Goal: Task Accomplishment & Management: Use online tool/utility

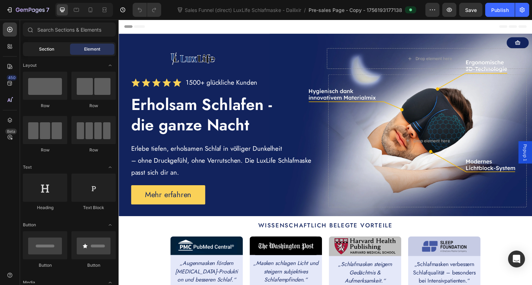
click at [44, 46] on span "Section" at bounding box center [46, 49] width 15 height 6
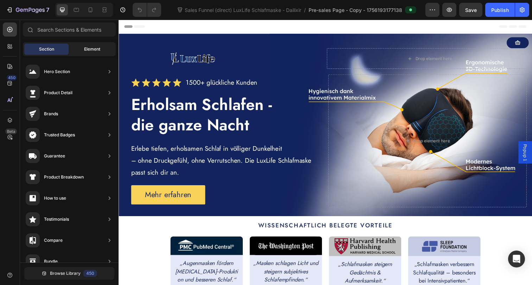
click at [83, 50] on div "Element" at bounding box center [92, 49] width 44 height 11
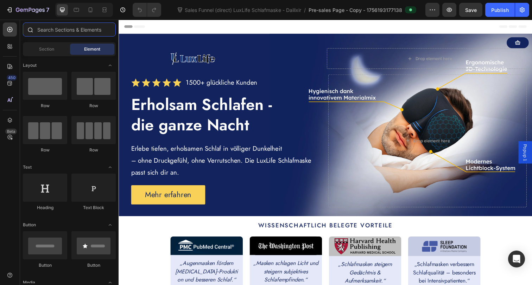
click at [71, 31] on input "text" at bounding box center [69, 30] width 93 height 14
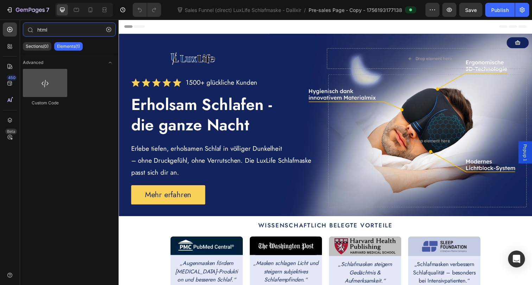
type input "html"
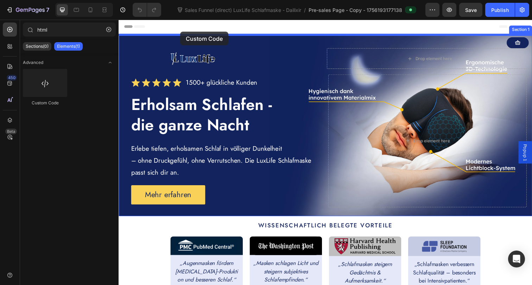
drag, startPoint x: 171, startPoint y: 101, endPoint x: 182, endPoint y: 32, distance: 70.2
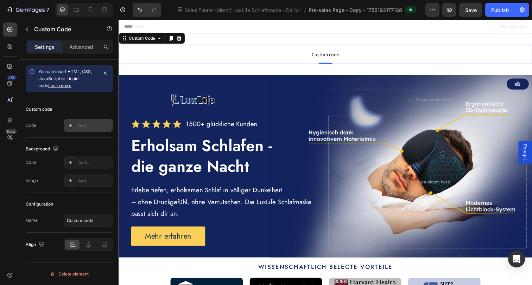
click at [78, 127] on div "Add..." at bounding box center [94, 126] width 33 height 6
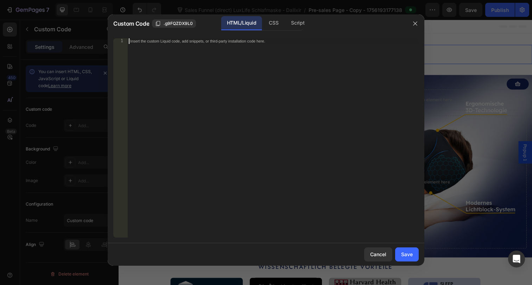
click at [203, 68] on div "Insert the custom Liquid code, add snippets, or third-party installation code h…" at bounding box center [272, 143] width 291 height 211
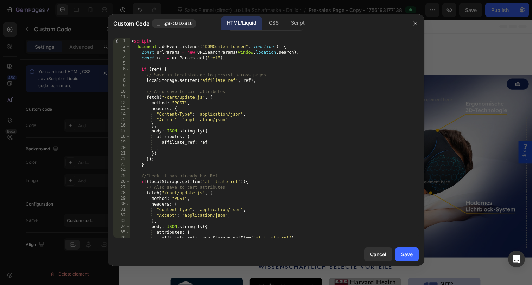
click at [326, 196] on div "< script > document . addEventListener ( "DOMContentLoaded" , function ( ) { co…" at bounding box center [272, 143] width 284 height 211
type textarea "method: "POST","
click at [413, 259] on button "Save" at bounding box center [407, 255] width 24 height 14
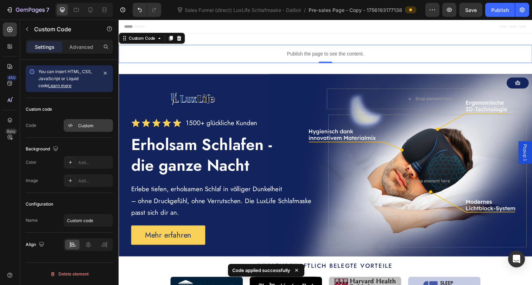
click at [88, 124] on div "Custom" at bounding box center [94, 126] width 33 height 6
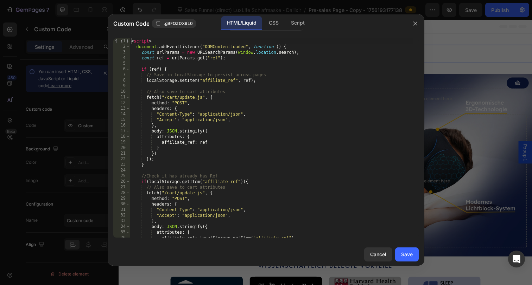
click at [143, 25] on span "Custom Code" at bounding box center [131, 23] width 36 height 8
click at [413, 23] on icon "button" at bounding box center [416, 24] width 6 height 6
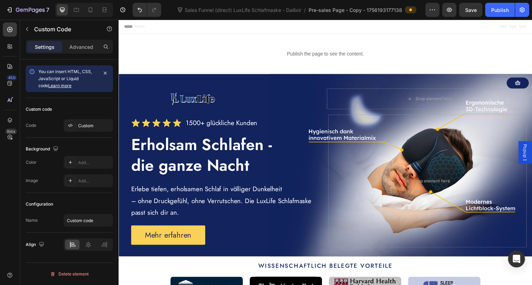
click at [363, 48] on div "Publish the page to see the content." at bounding box center [330, 54] width 422 height 19
click at [29, 27] on icon "button" at bounding box center [27, 29] width 6 height 6
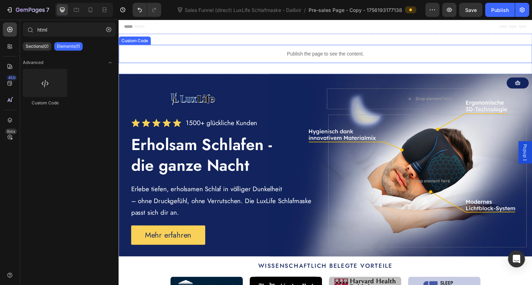
click at [240, 48] on div "Publish the page to see the content." at bounding box center [330, 54] width 422 height 19
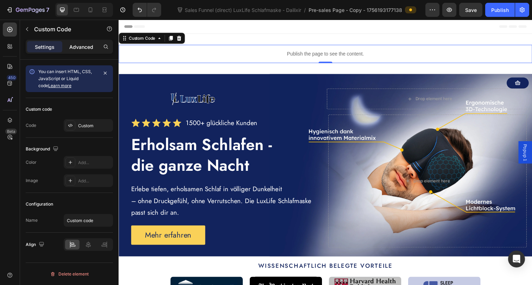
click at [79, 43] on p "Advanced" at bounding box center [81, 46] width 24 height 7
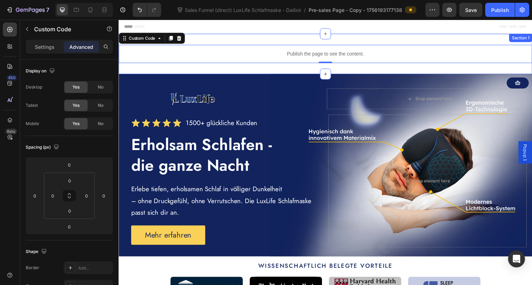
click at [327, 40] on div "Publish the page to see the content. Custom Code 0 Section 1" at bounding box center [330, 54] width 422 height 41
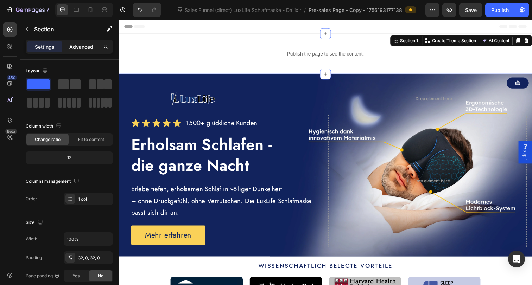
click at [82, 46] on p "Advanced" at bounding box center [81, 46] width 24 height 7
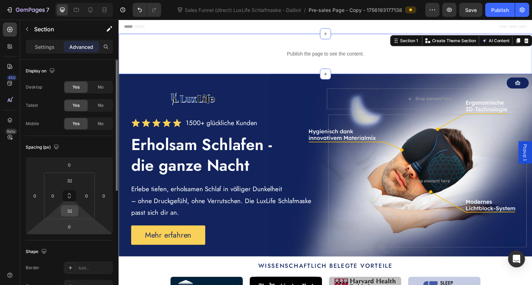
click at [69, 208] on input "32" at bounding box center [70, 211] width 14 height 11
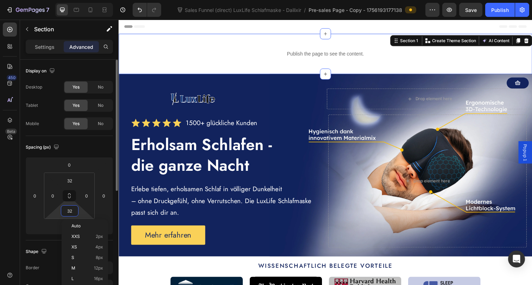
click at [69, 208] on input "32" at bounding box center [70, 211] width 14 height 11
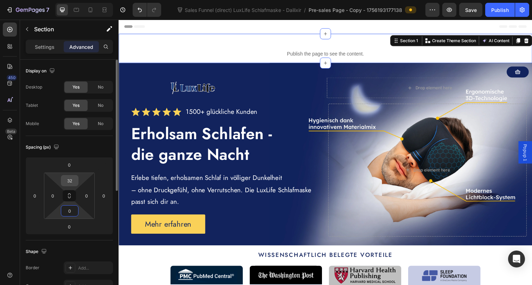
type input "0"
click at [71, 182] on input "32" at bounding box center [70, 181] width 14 height 11
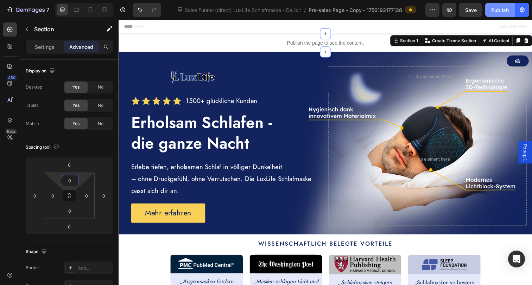
type input "0"
click at [499, 11] on div "Publish" at bounding box center [500, 9] width 18 height 7
click at [110, 29] on icon "button" at bounding box center [109, 28] width 7 height 7
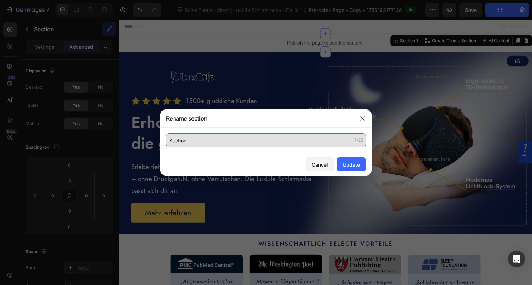
click at [195, 142] on input "Section" at bounding box center [266, 140] width 200 height 14
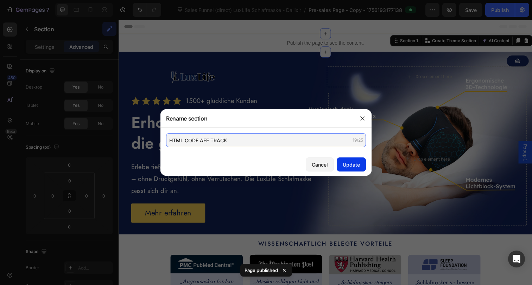
type input "HTML CODE AFF TRACK"
click at [350, 163] on div "Update" at bounding box center [351, 164] width 17 height 7
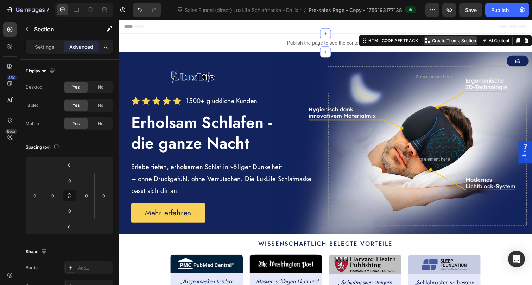
click at [467, 44] on div "Create Theme Section" at bounding box center [457, 41] width 55 height 9
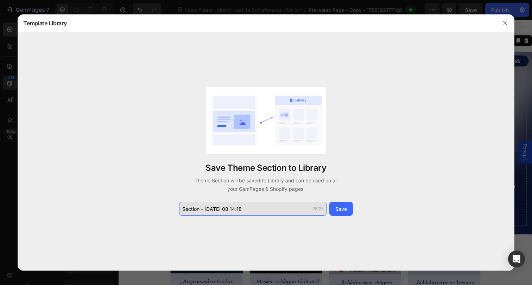
click at [259, 214] on input "Section - Aug 27 08:14:18" at bounding box center [252, 209] width 147 height 14
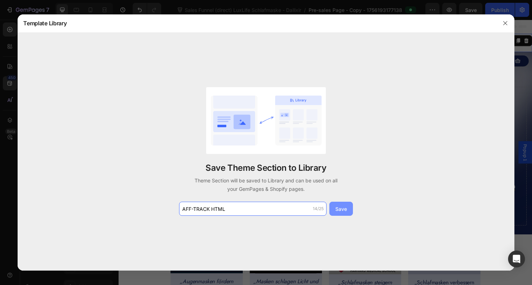
type input "AFF-TRACK HTML"
click at [341, 207] on div "Save" at bounding box center [341, 209] width 12 height 7
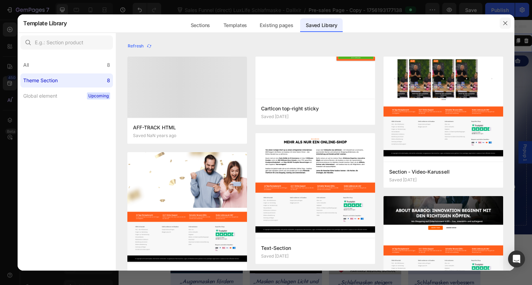
click at [508, 21] on button "button" at bounding box center [505, 23] width 11 height 11
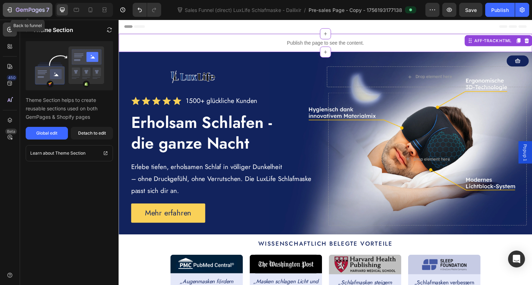
click at [45, 5] on button "7" at bounding box center [28, 10] width 50 height 14
drag, startPoint x: 507, startPoint y: 12, endPoint x: 511, endPoint y: 15, distance: 5.2
click at [507, 12] on div "Publish" at bounding box center [500, 9] width 18 height 7
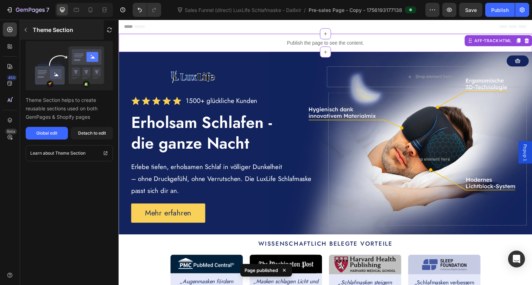
click at [35, 28] on p "Theme Section" at bounding box center [53, 30] width 40 height 8
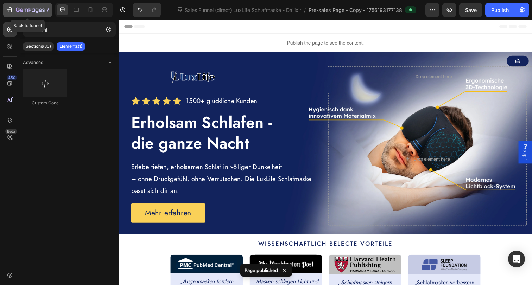
click at [36, 12] on icon "button" at bounding box center [37, 10] width 3 height 5
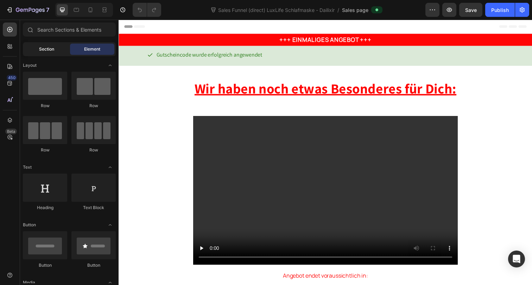
click at [57, 50] on div "Section" at bounding box center [46, 49] width 44 height 11
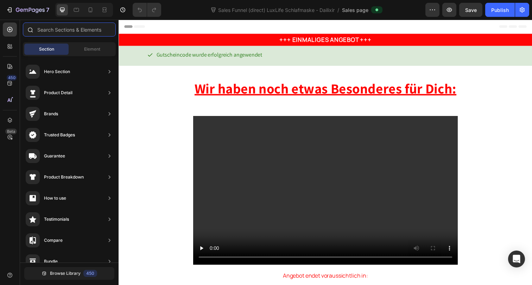
click at [75, 29] on input "text" at bounding box center [69, 30] width 93 height 14
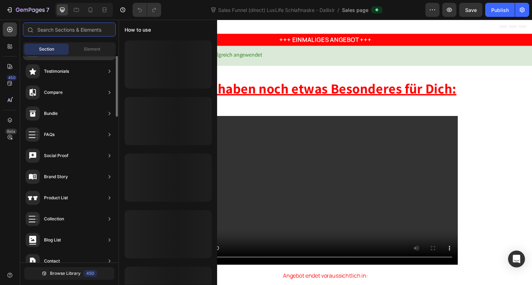
scroll to position [202, 0]
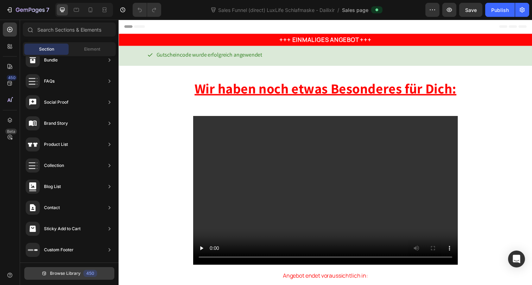
click at [102, 270] on button "Browse Library 450" at bounding box center [69, 274] width 90 height 13
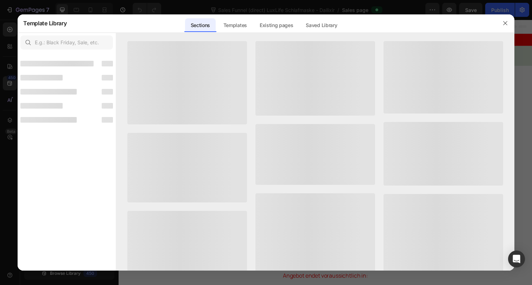
scroll to position [193, 0]
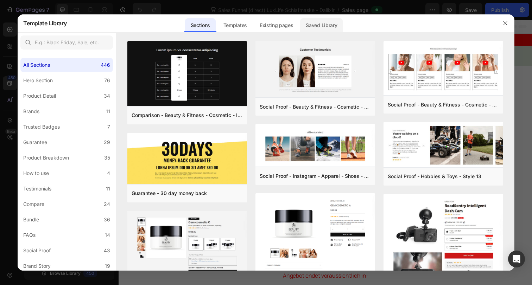
click at [328, 26] on div "Saved Library" at bounding box center [321, 25] width 43 height 14
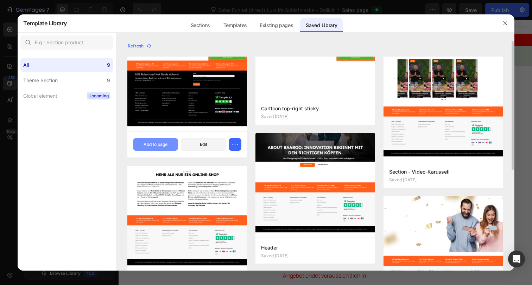
click at [158, 143] on div "Add to page" at bounding box center [156, 145] width 24 height 6
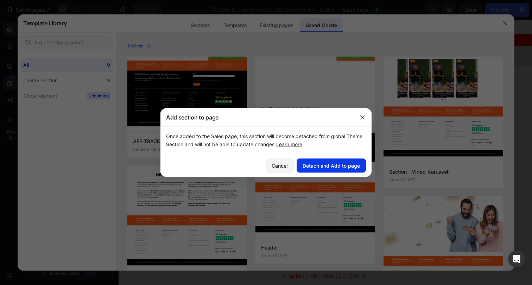
click at [328, 168] on div "Detach and Add to page" at bounding box center [331, 165] width 57 height 7
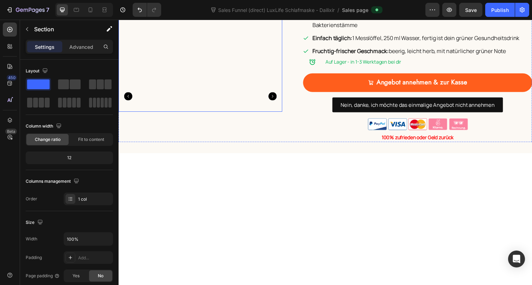
scroll to position [1036, 0]
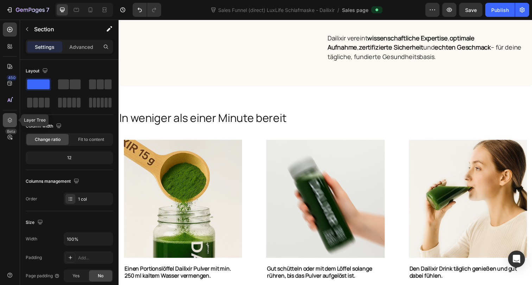
click at [13, 120] on div at bounding box center [10, 120] width 14 height 14
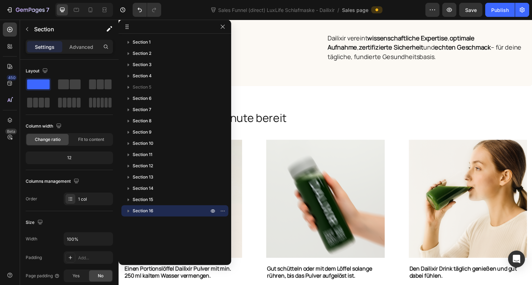
click at [126, 210] on icon "button" at bounding box center [128, 211] width 7 height 7
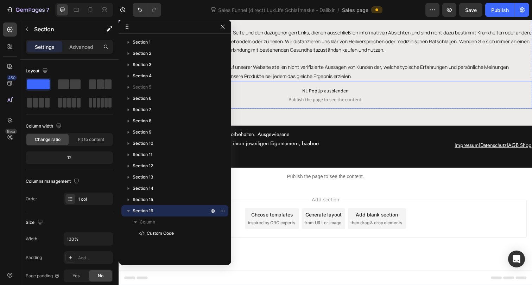
scroll to position [1970, 0]
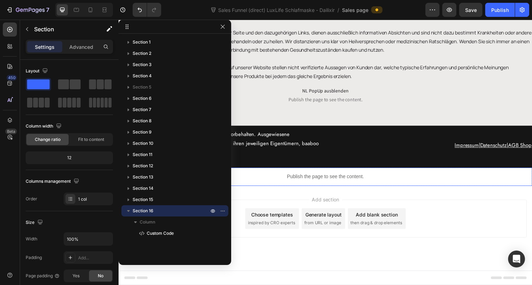
click at [335, 183] on p "Publish the page to see the content." at bounding box center [330, 180] width 422 height 7
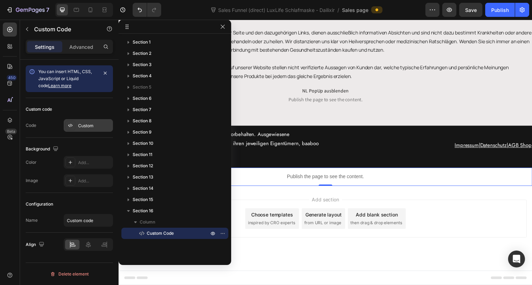
click at [81, 127] on div "Custom" at bounding box center [94, 126] width 33 height 6
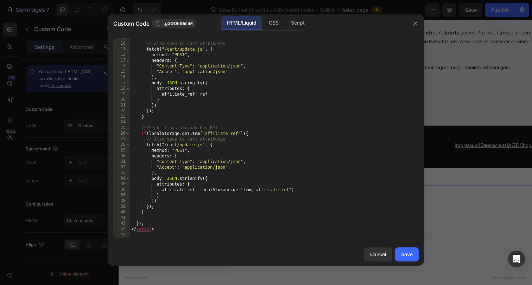
scroll to position [48, 0]
click at [414, 24] on icon "button" at bounding box center [416, 24] width 6 height 6
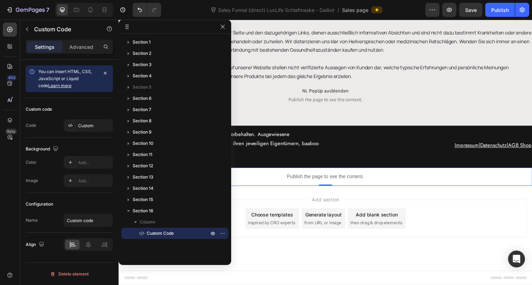
click at [411, 182] on p "Publish the page to see the content." at bounding box center [330, 180] width 422 height 7
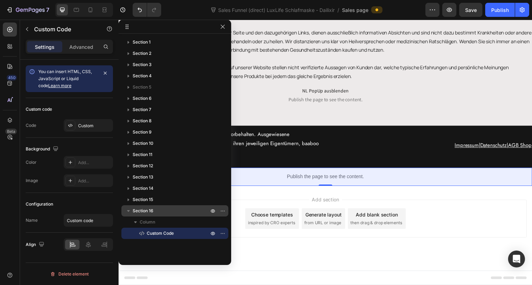
drag, startPoint x: 142, startPoint y: 211, endPoint x: 136, endPoint y: 211, distance: 5.7
click at [136, 211] on span "Section 16" at bounding box center [143, 211] width 21 height 7
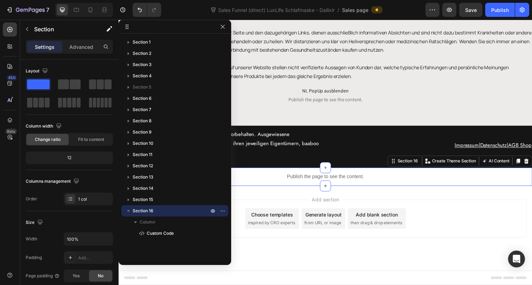
drag, startPoint x: 127, startPoint y: 209, endPoint x: 190, endPoint y: 210, distance: 62.7
click at [132, 208] on button "button" at bounding box center [128, 211] width 8 height 8
drag, startPoint x: 196, startPoint y: 212, endPoint x: 192, endPoint y: 212, distance: 3.9
click at [191, 212] on p "Section 16" at bounding box center [171, 211] width 77 height 7
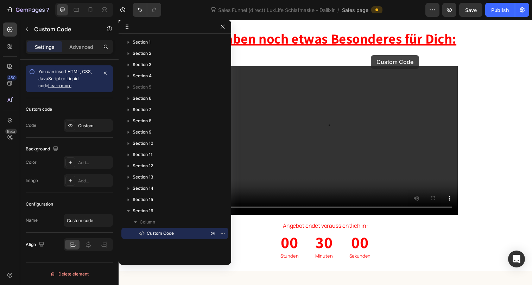
scroll to position [0, 0]
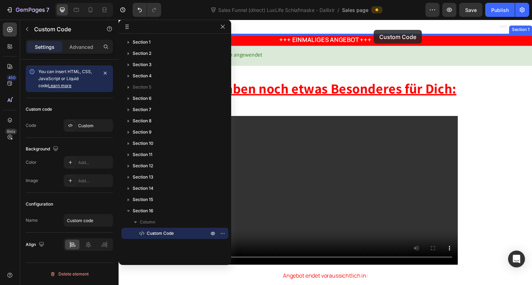
drag, startPoint x: 390, startPoint y: 180, endPoint x: 379, endPoint y: 30, distance: 149.7
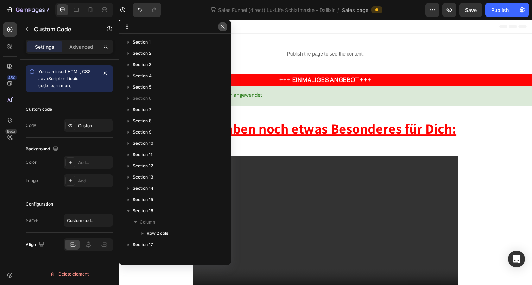
click at [222, 27] on icon "button" at bounding box center [223, 27] width 4 height 4
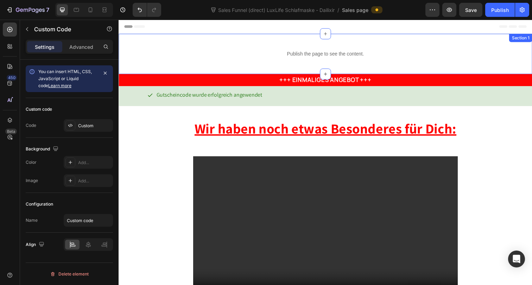
click at [212, 38] on div "Publish the page to see the content. Custom Code 0 Section 1" at bounding box center [330, 54] width 422 height 41
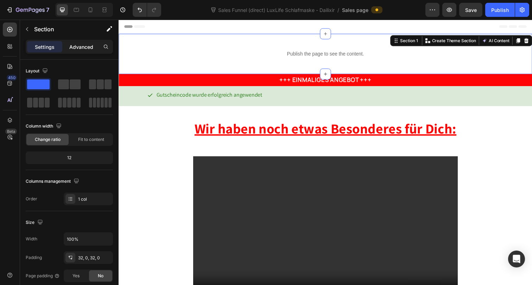
click at [86, 49] on p "Advanced" at bounding box center [81, 46] width 24 height 7
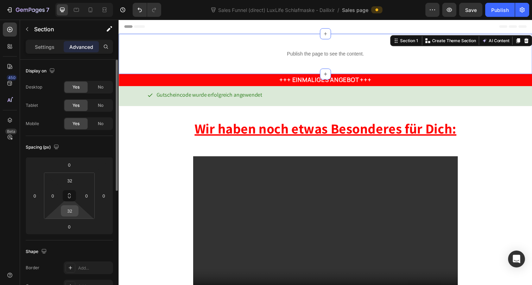
click at [67, 208] on input "32" at bounding box center [70, 211] width 14 height 11
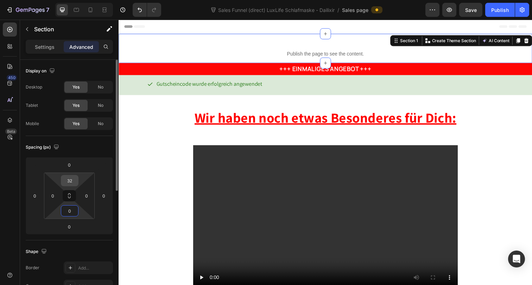
type input "0"
click at [69, 182] on input "32" at bounding box center [70, 181] width 14 height 11
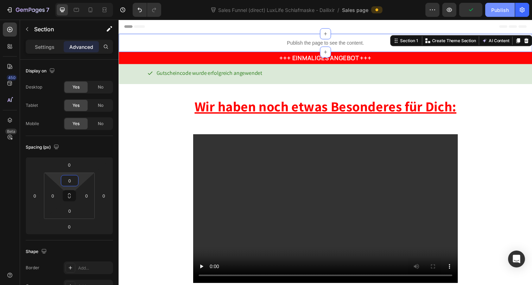
type input "0"
click at [497, 10] on div "Publish" at bounding box center [500, 9] width 18 height 7
